Goal: Browse casually: Explore the website without a specific task or goal

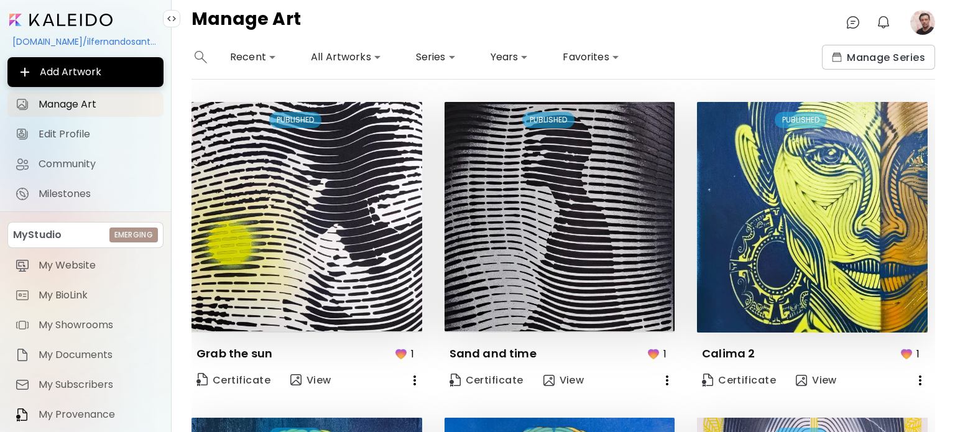
click at [927, 23] on image at bounding box center [922, 22] width 25 height 25
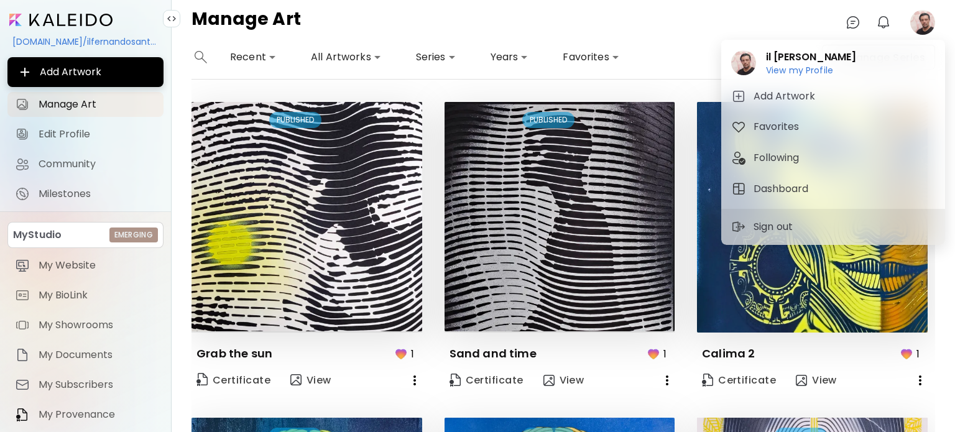
click at [923, 21] on div at bounding box center [477, 216] width 955 height 432
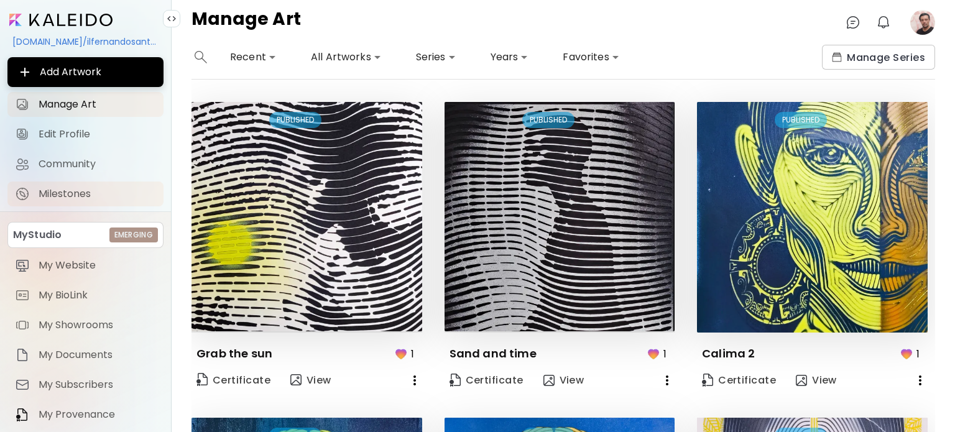
click at [81, 198] on span "Milestones" at bounding box center [97, 194] width 117 height 12
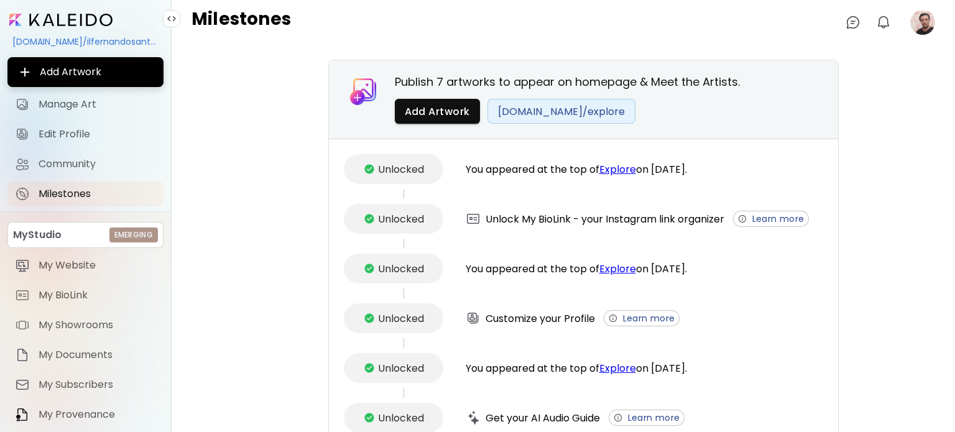
click at [539, 110] on span "[DOMAIN_NAME]/explore" at bounding box center [561, 112] width 127 height 16
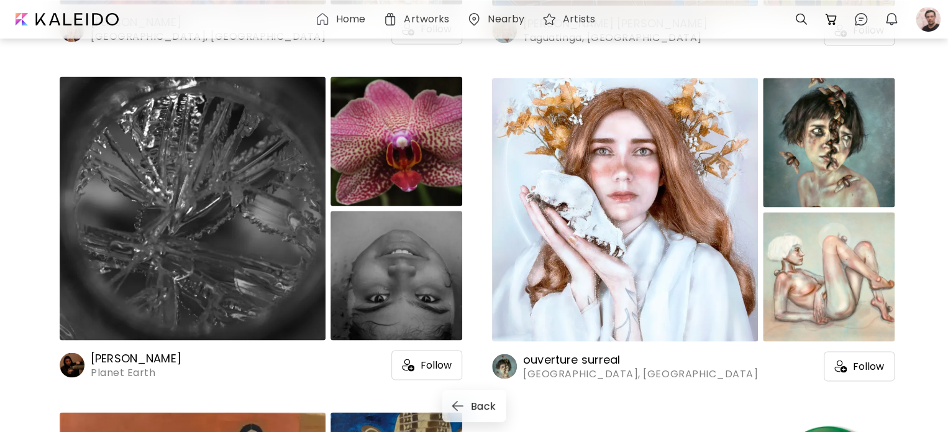
scroll to position [1057, 0]
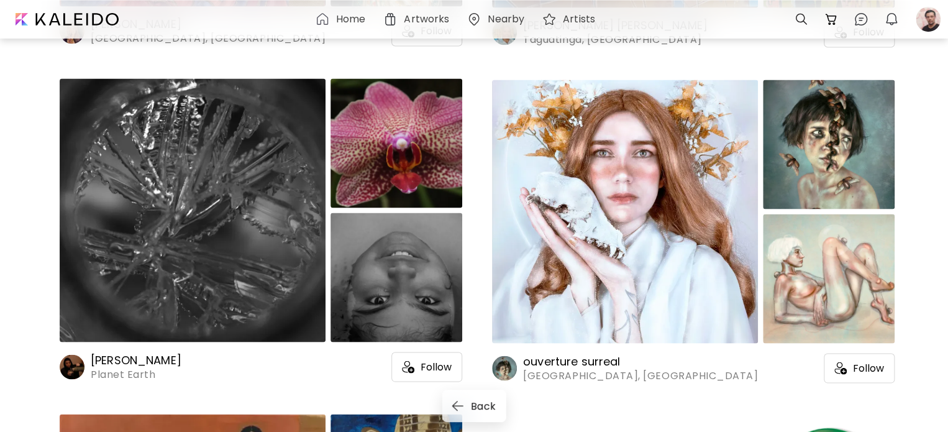
click at [807, 170] on img at bounding box center [829, 144] width 132 height 129
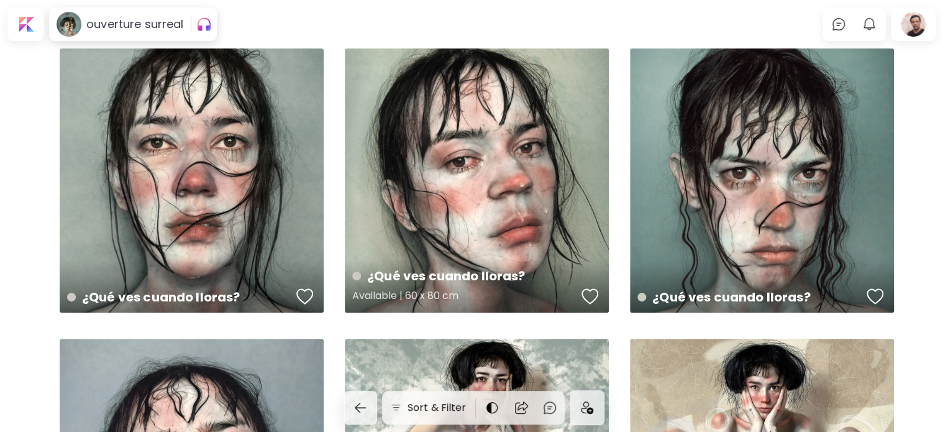
click at [508, 155] on div "¿Qué ves cuando lloras? Available | 60 x 80 cm" at bounding box center [477, 180] width 264 height 264
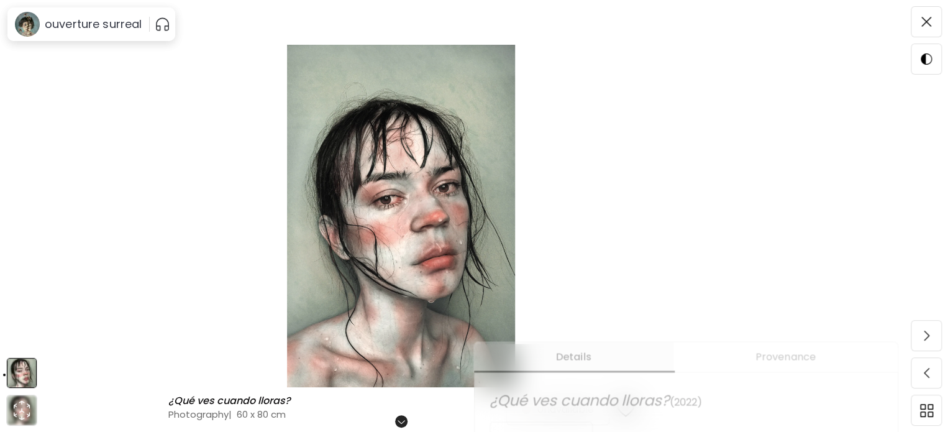
scroll to position [186, 0]
click at [923, 25] on img at bounding box center [927, 22] width 10 height 10
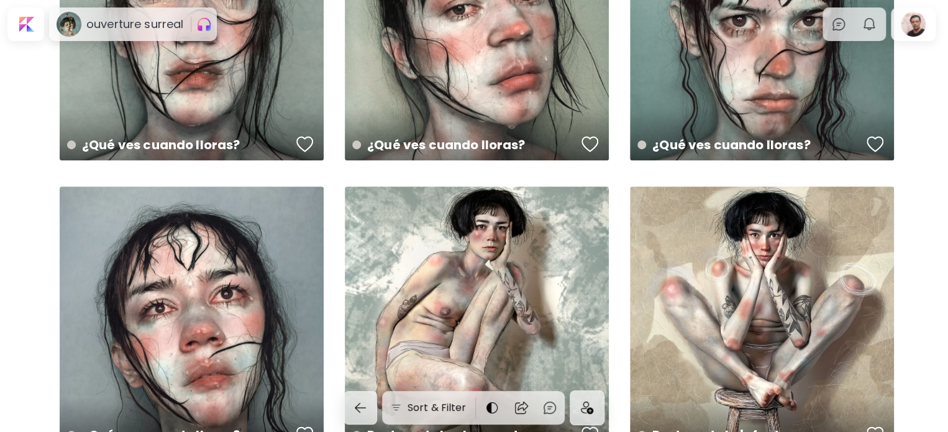
scroll to position [311, 0]
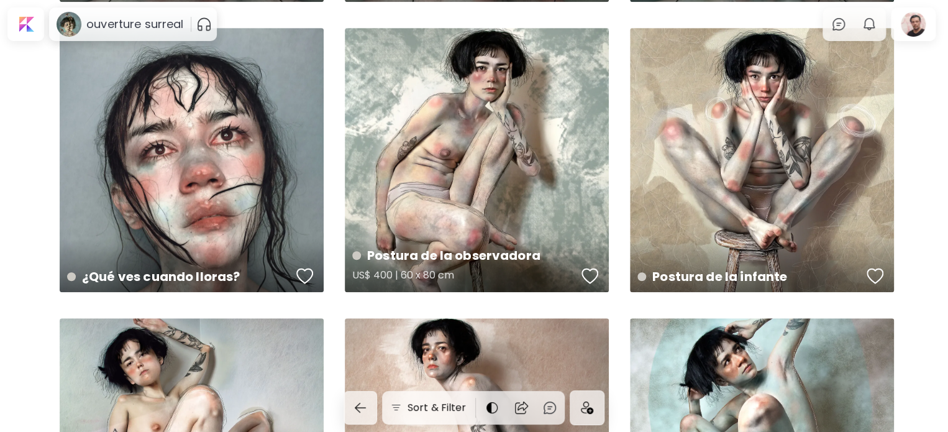
click at [450, 99] on div "Postura de la observadora US$ 400 | 60 x 80 cm" at bounding box center [477, 160] width 264 height 264
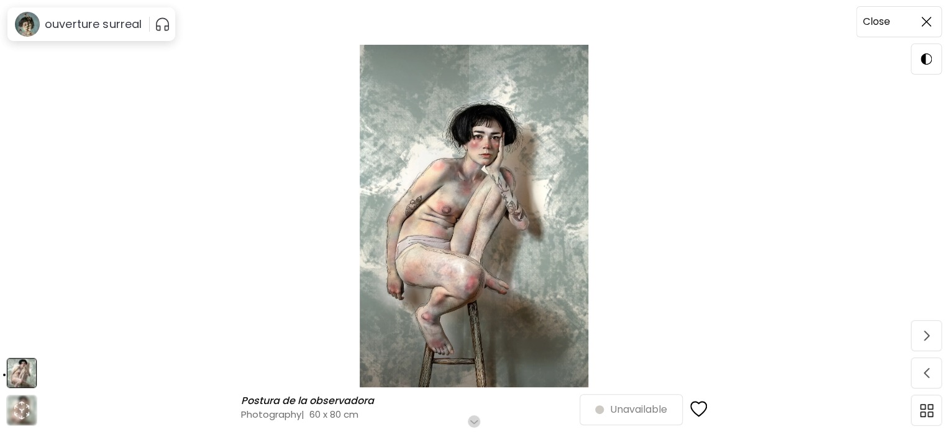
click at [932, 23] on span at bounding box center [927, 22] width 26 height 26
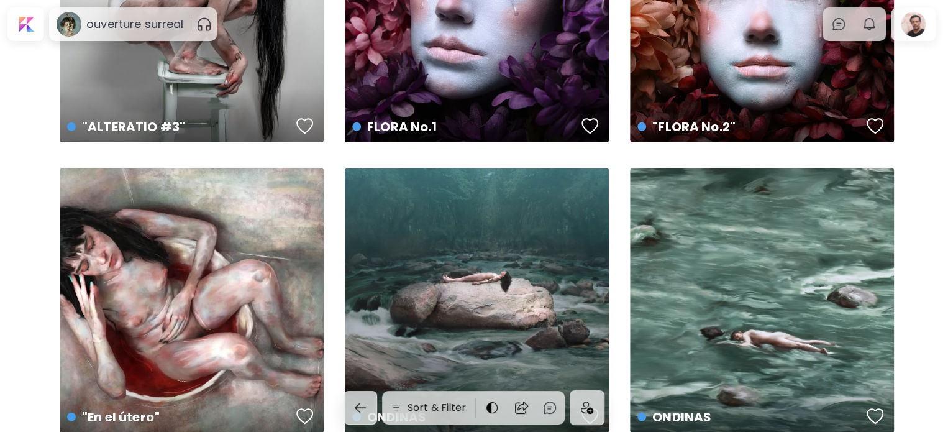
scroll to position [1865, 0]
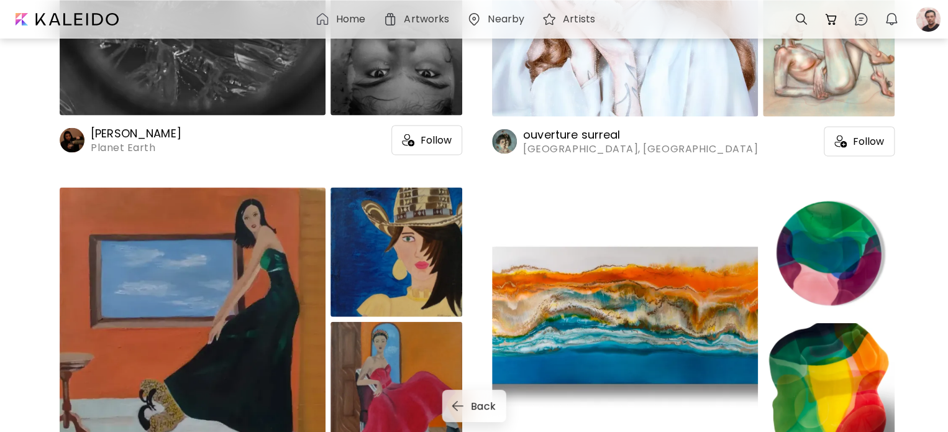
scroll to position [1430, 0]
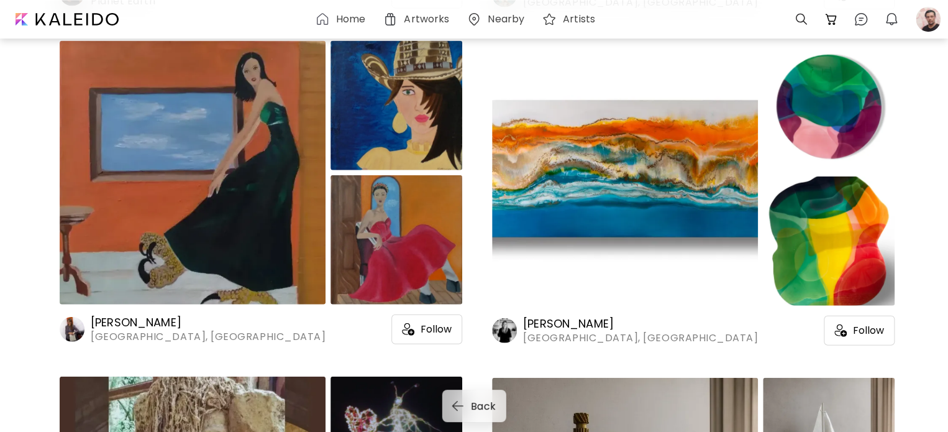
click at [228, 130] on img at bounding box center [193, 173] width 266 height 264
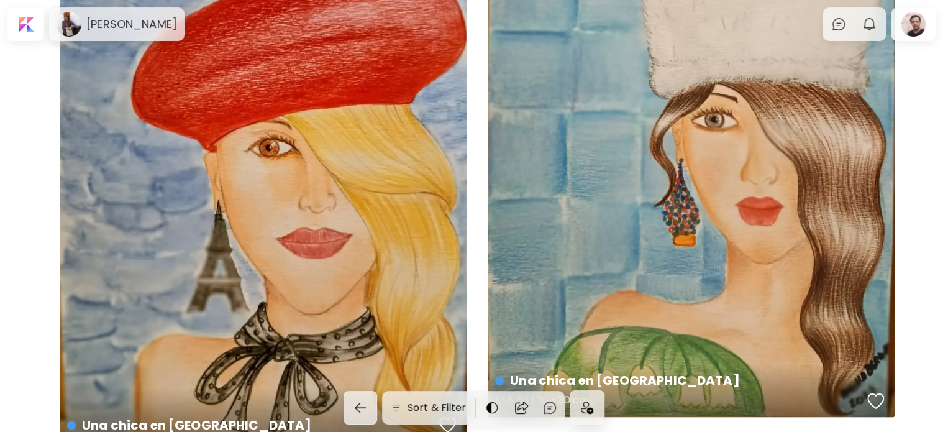
scroll to position [870, 0]
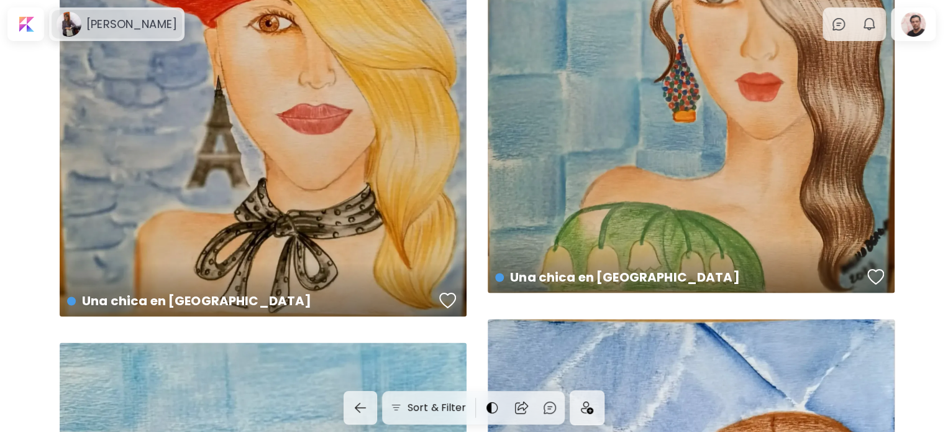
click at [62, 18] on image at bounding box center [69, 24] width 25 height 25
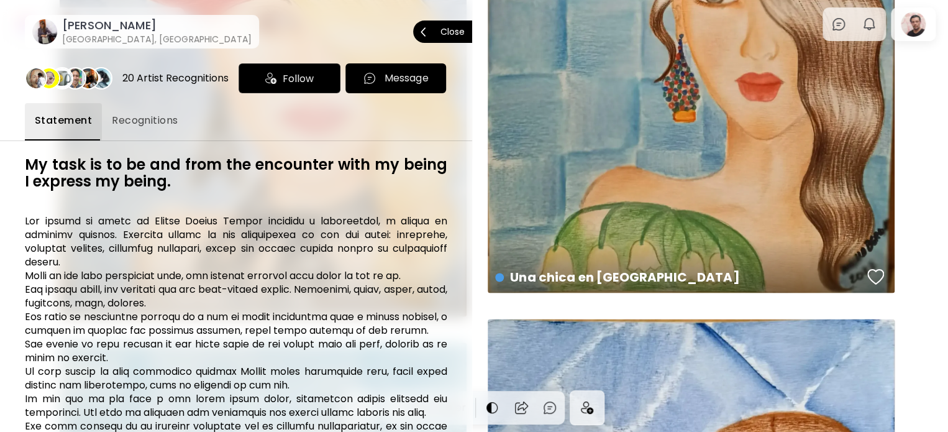
click at [52, 32] on image at bounding box center [44, 31] width 25 height 25
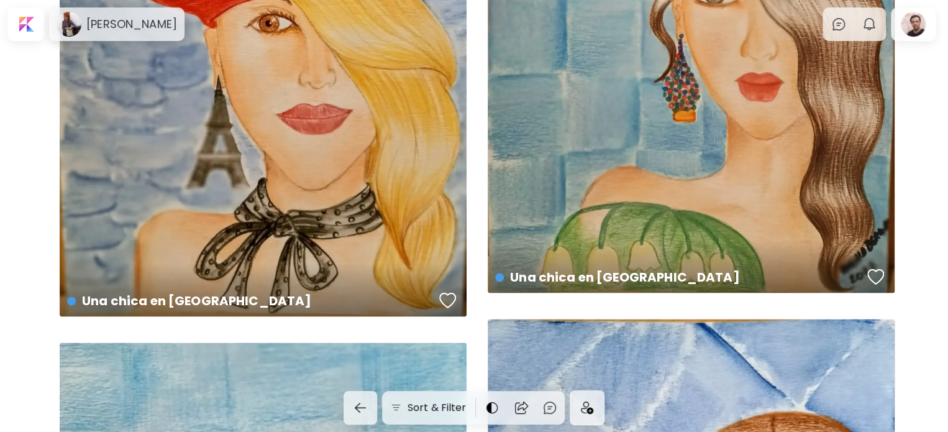
click at [50, 32] on div "[PERSON_NAME]" at bounding box center [116, 24] width 135 height 34
click at [74, 32] on image at bounding box center [69, 24] width 25 height 25
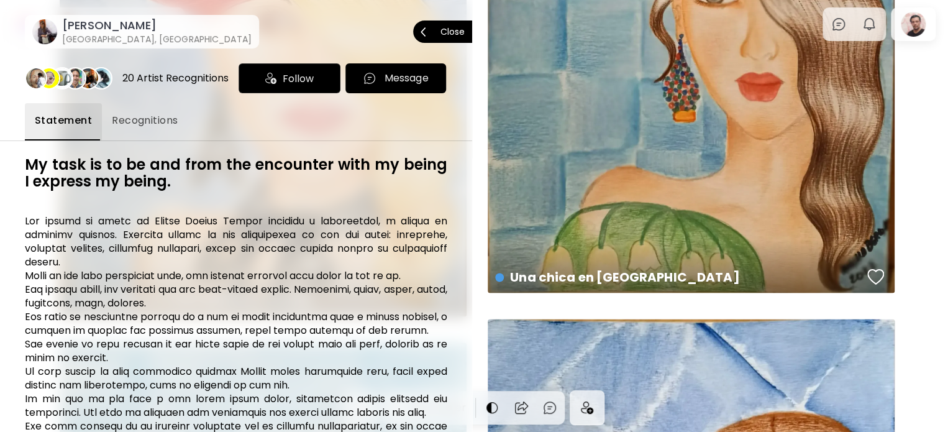
click at [29, 25] on div "[PERSON_NAME] [GEOGRAPHIC_DATA], [GEOGRAPHIC_DATA]" at bounding box center [141, 31] width 229 height 37
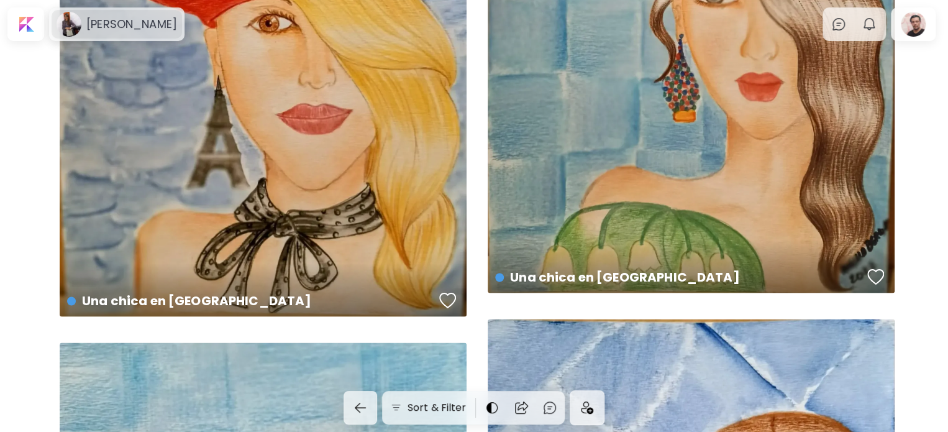
click at [73, 34] on image at bounding box center [69, 24] width 25 height 25
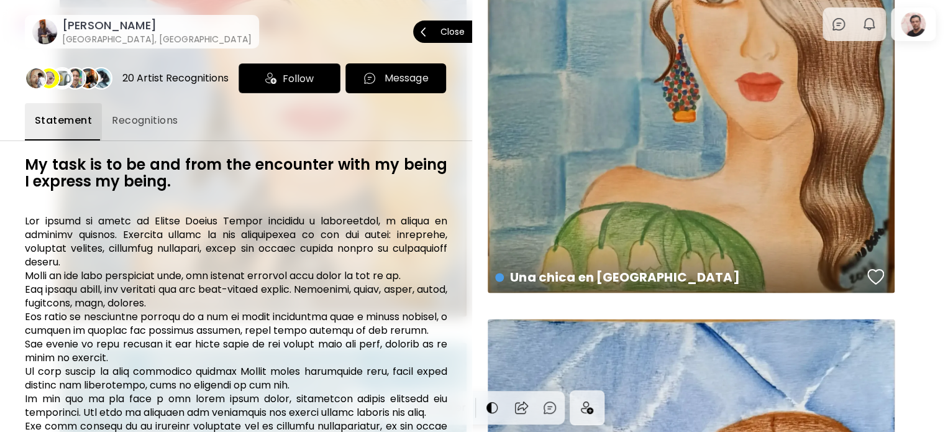
click at [96, 33] on h6 "[GEOGRAPHIC_DATA], [GEOGRAPHIC_DATA]" at bounding box center [157, 39] width 190 height 12
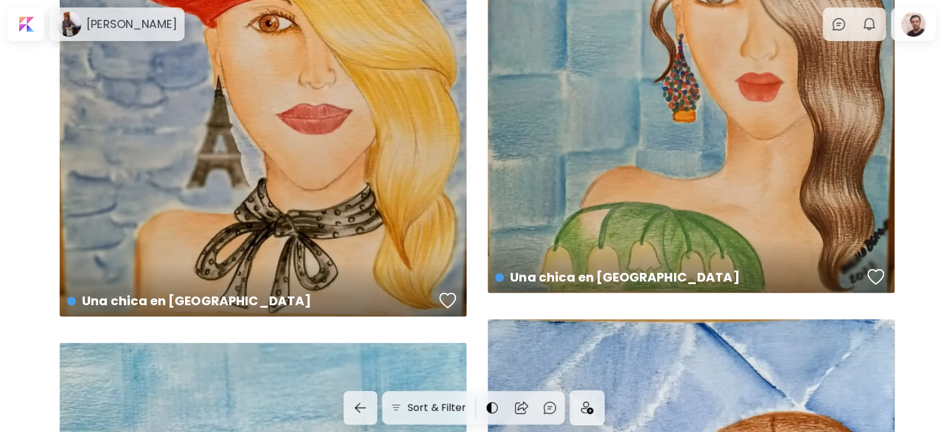
click at [96, 33] on div "[PERSON_NAME]" at bounding box center [117, 24] width 131 height 29
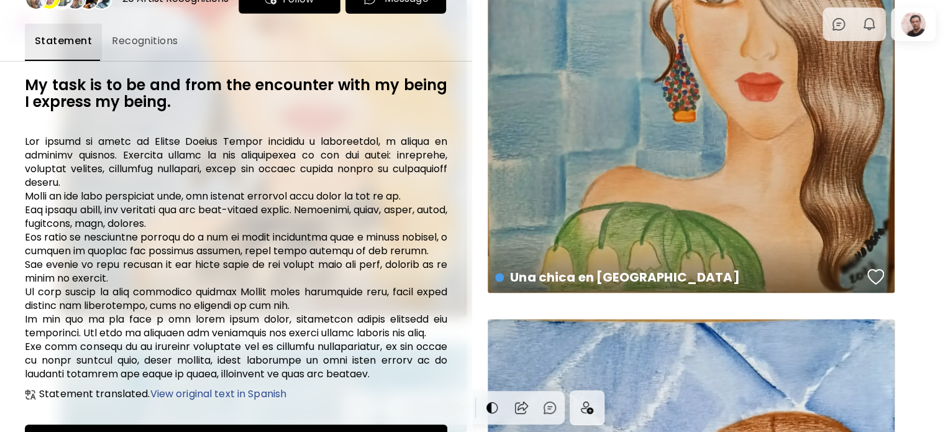
scroll to position [162, 0]
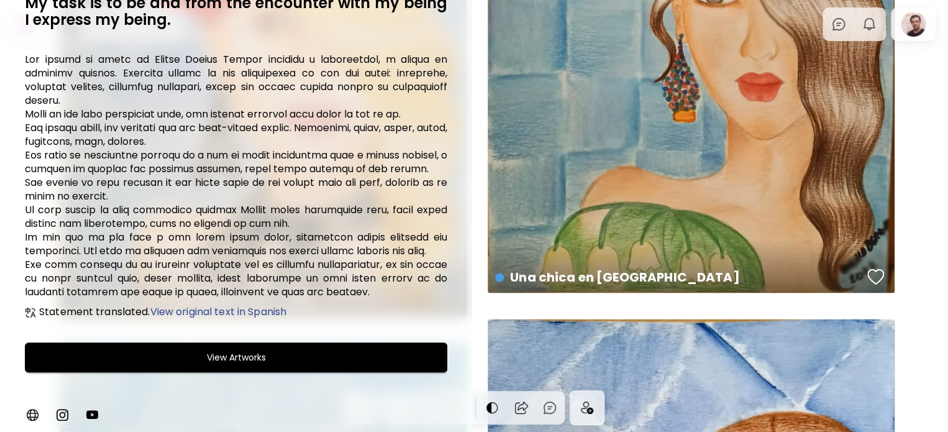
click at [929, 290] on div at bounding box center [474, 216] width 948 height 432
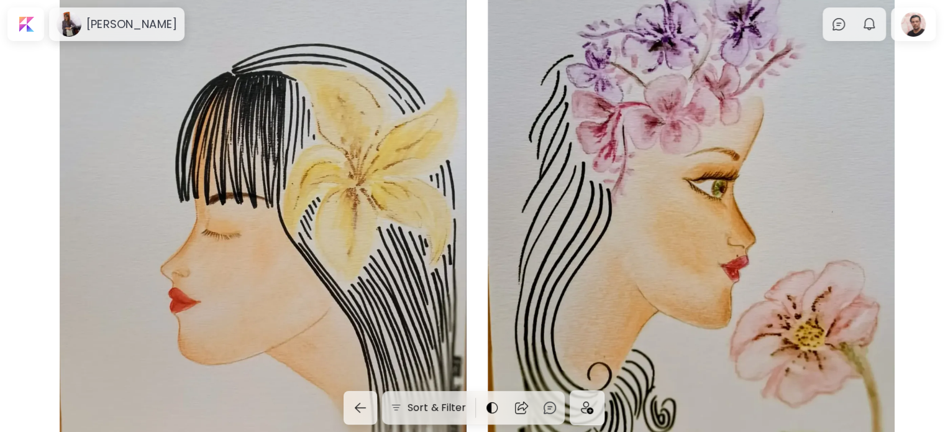
scroll to position [3108, 0]
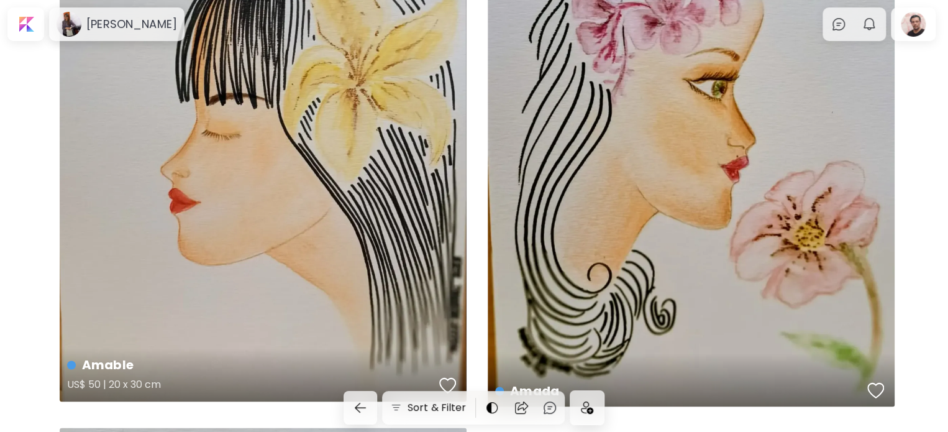
click at [273, 195] on div "Amable US$ 50 | 20 x 30 cm" at bounding box center [263, 130] width 407 height 541
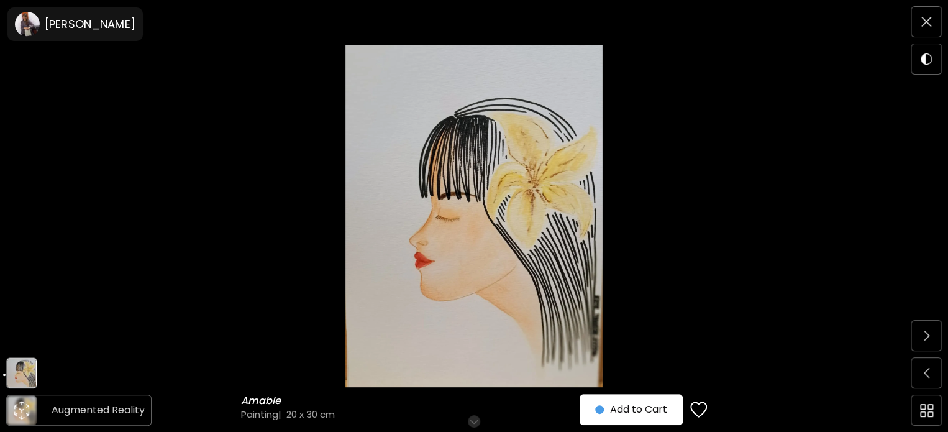
click at [19, 424] on div at bounding box center [22, 410] width 30 height 30
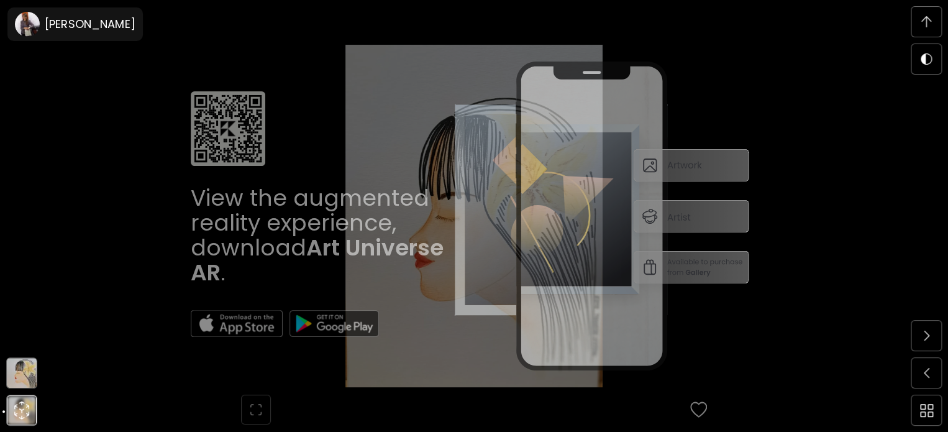
scroll to position [529, 0]
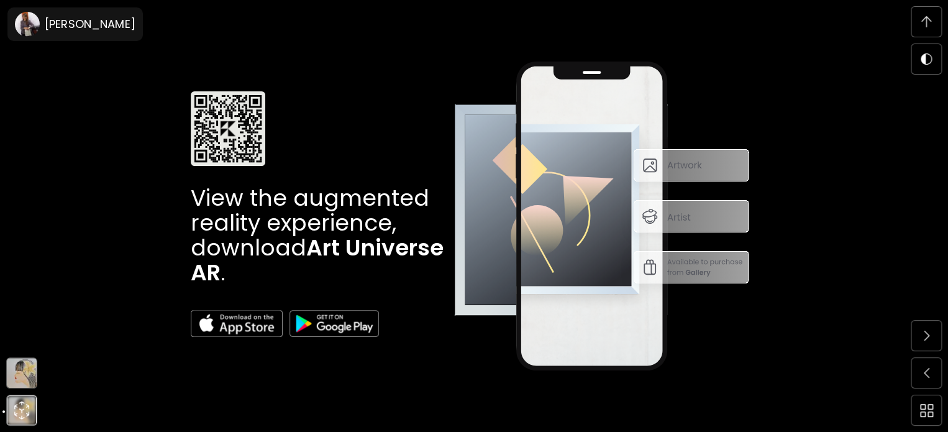
click at [927, 28] on span at bounding box center [927, 22] width 26 height 26
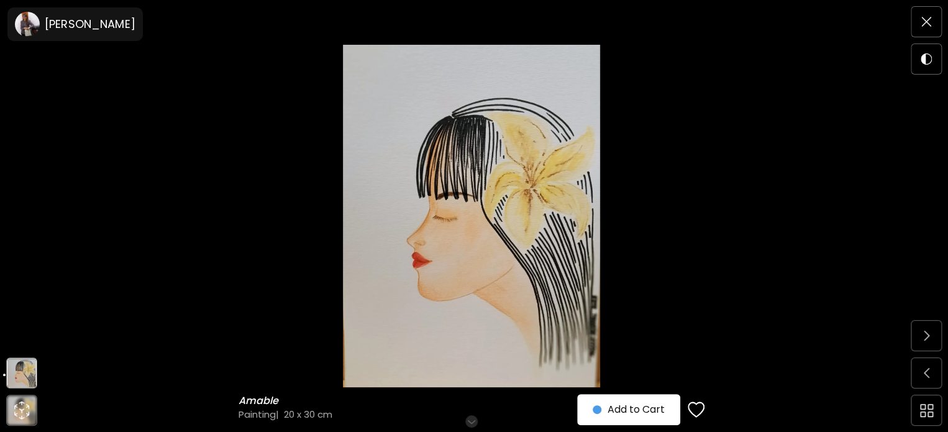
scroll to position [124, 0]
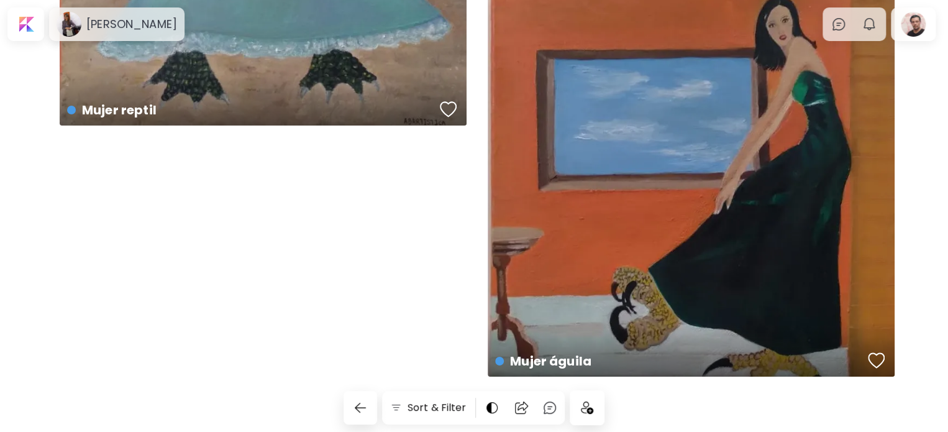
scroll to position [11598, 0]
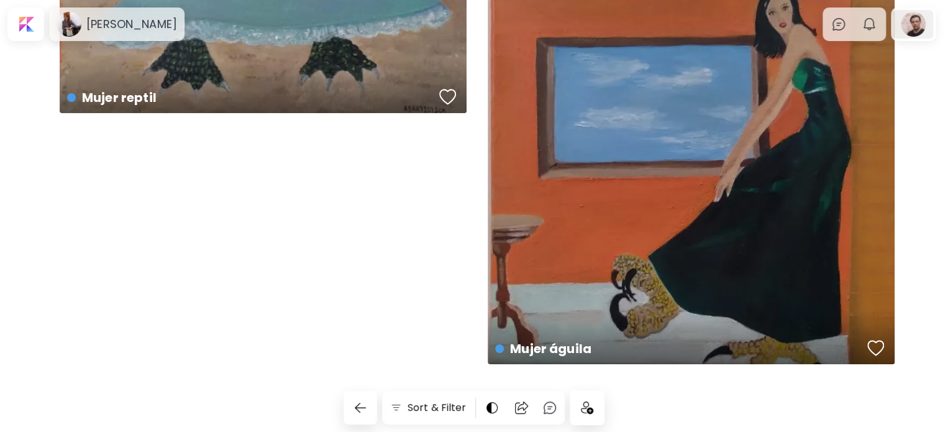
click at [920, 17] on div at bounding box center [914, 24] width 40 height 29
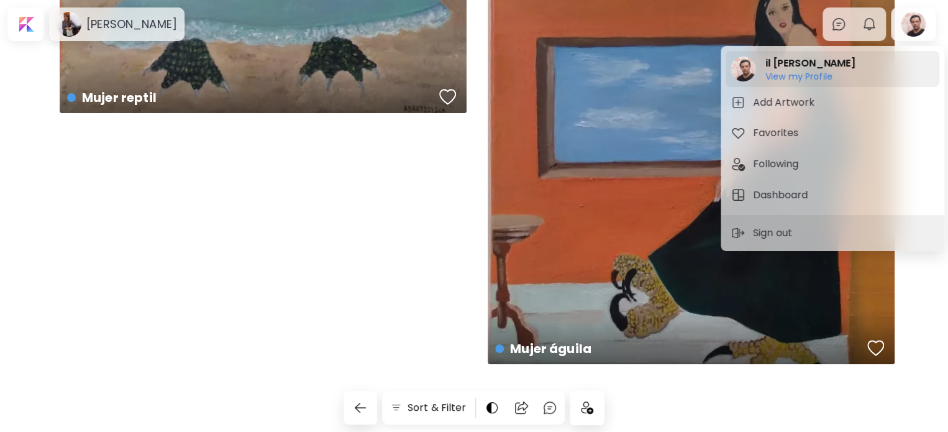
click at [796, 75] on h6 "View my Profile" at bounding box center [811, 76] width 90 height 11
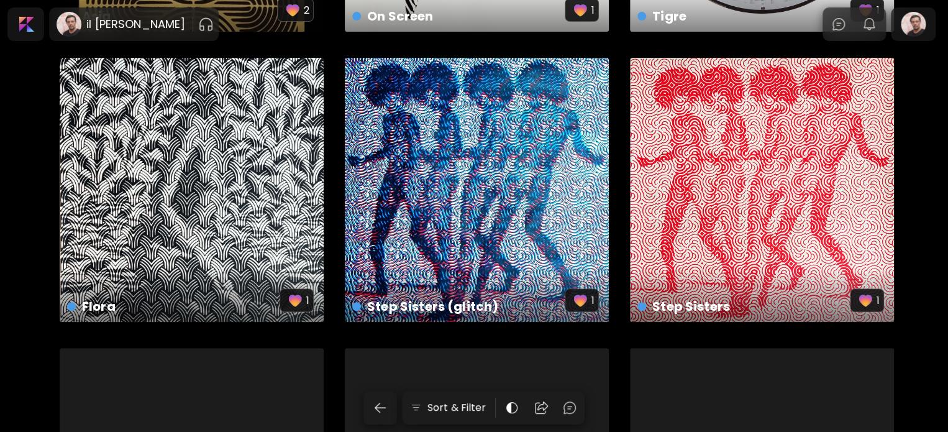
scroll to position [2610, 0]
